Goal: Navigation & Orientation: Find specific page/section

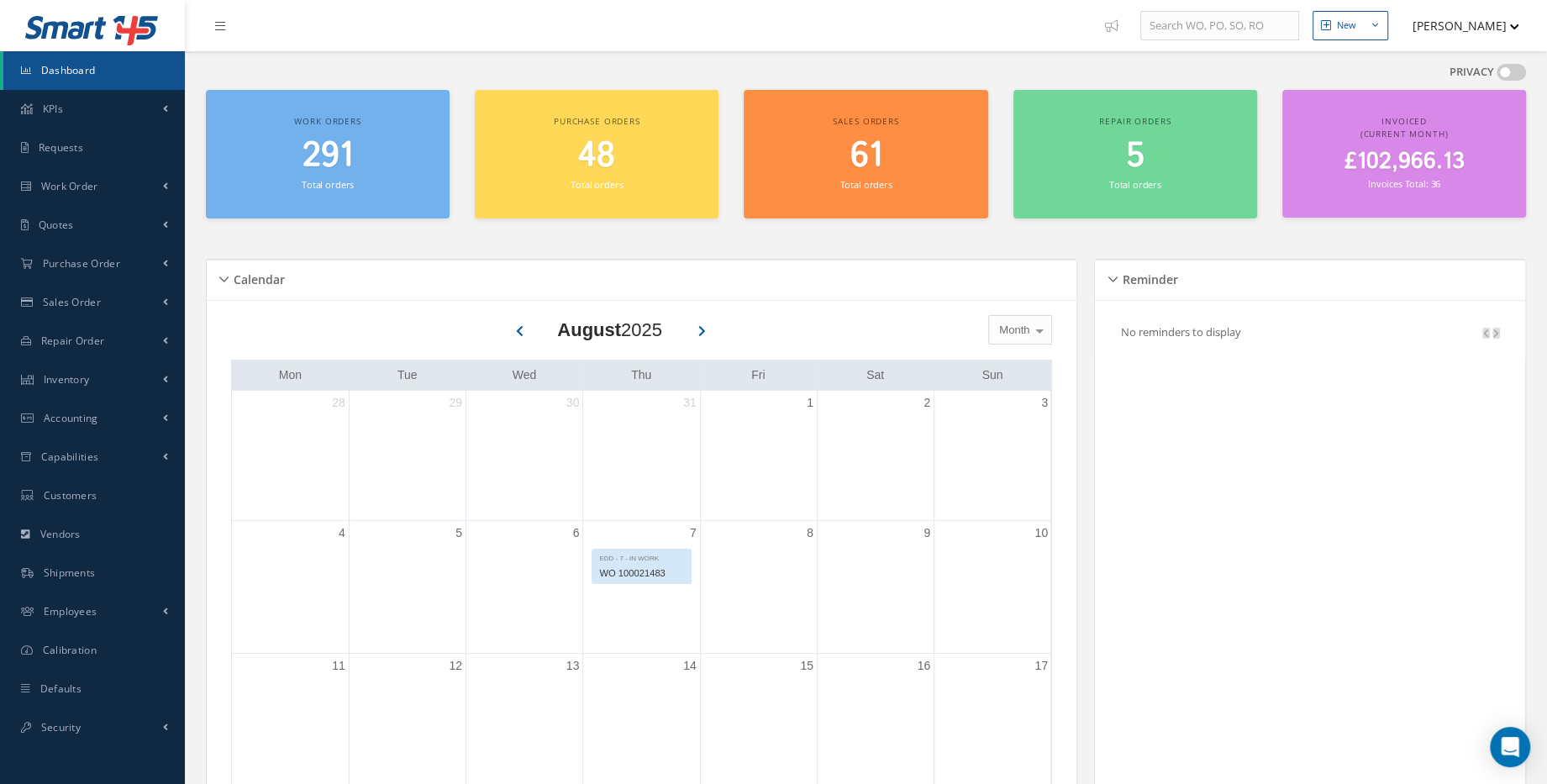
click at [1443, 153] on span "£102,966.13" at bounding box center [1403, 161] width 120 height 33
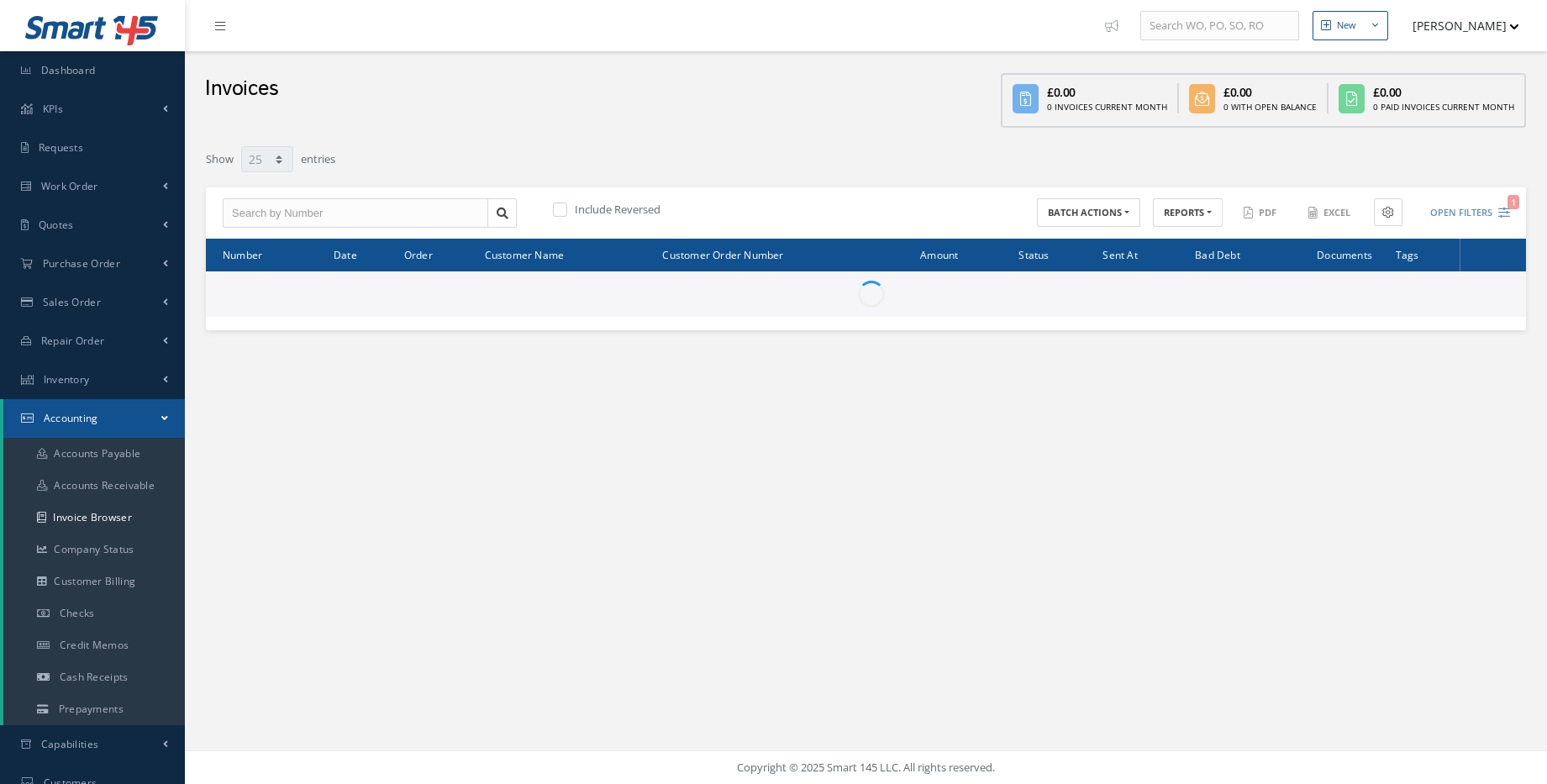
select select "25"
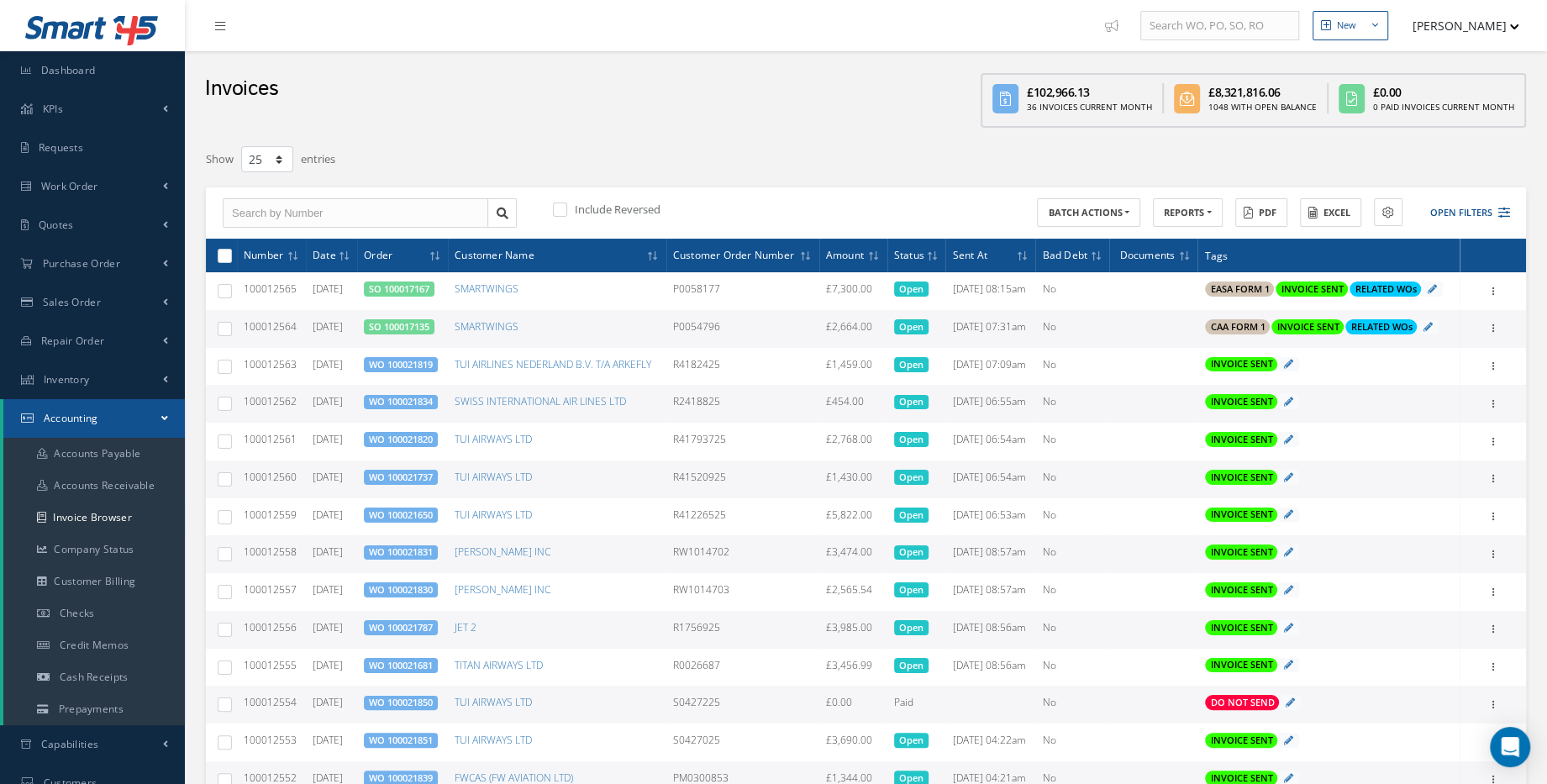
click at [732, 127] on div "Invoices £102,966.13 36 Invoices Current Month £8,321,816.06 1048 With Open Bal…" at bounding box center [865, 93] width 1362 height 85
click at [68, 77] on link "Dashboard" at bounding box center [92, 70] width 185 height 38
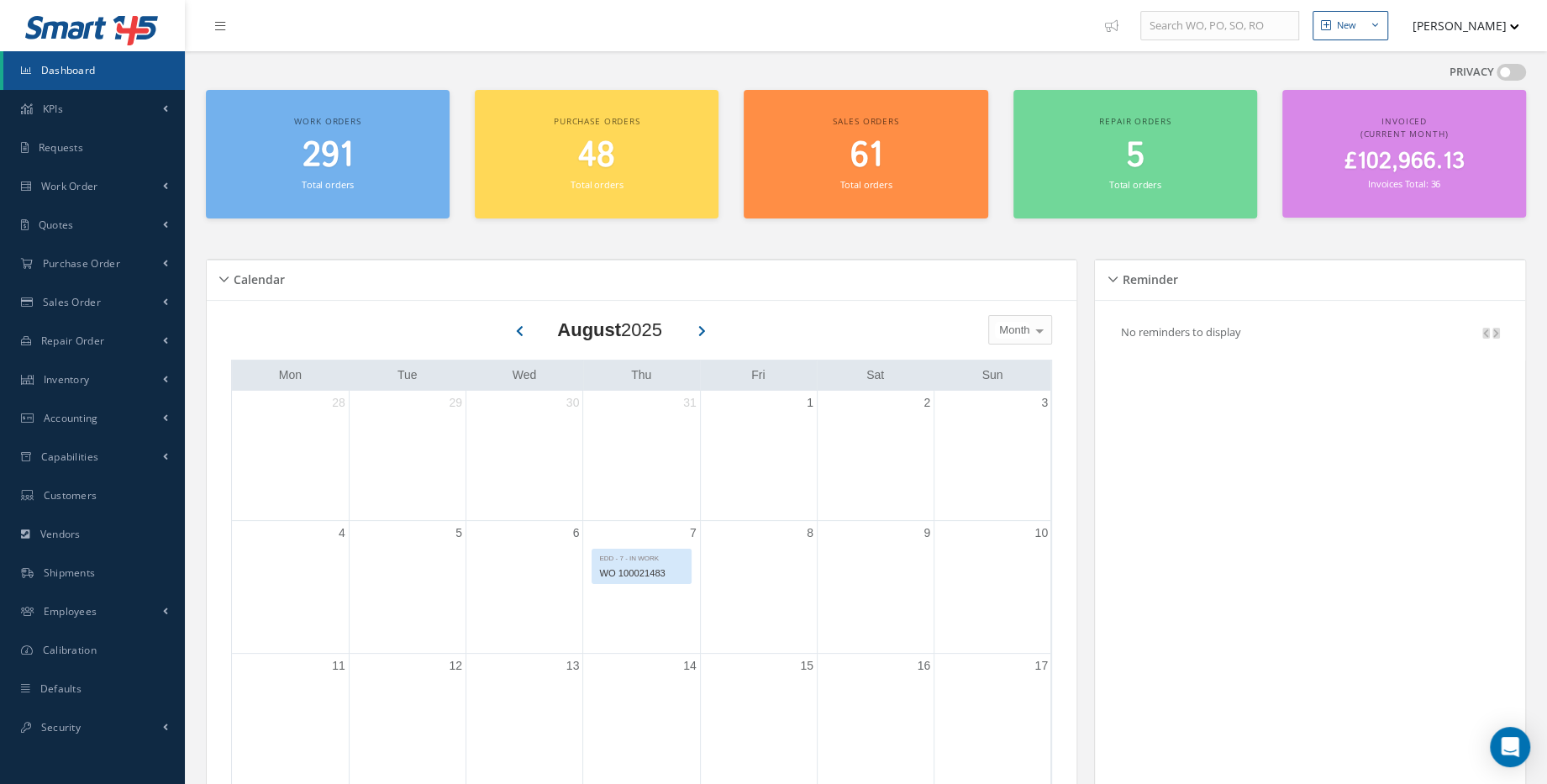
click at [343, 119] on span "Work orders" at bounding box center [326, 120] width 66 height 12
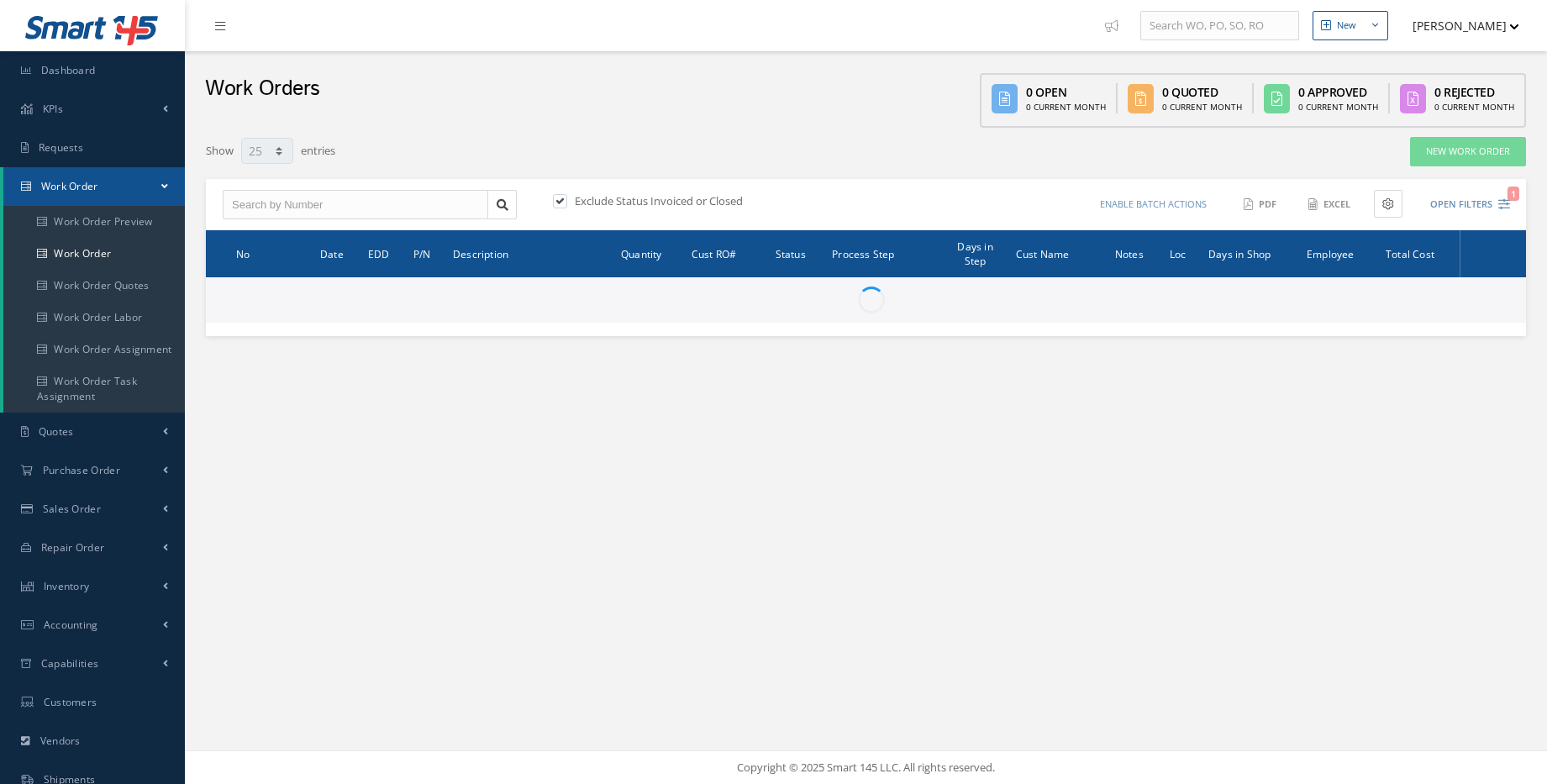
select select "25"
